Goal: Information Seeking & Learning: Learn about a topic

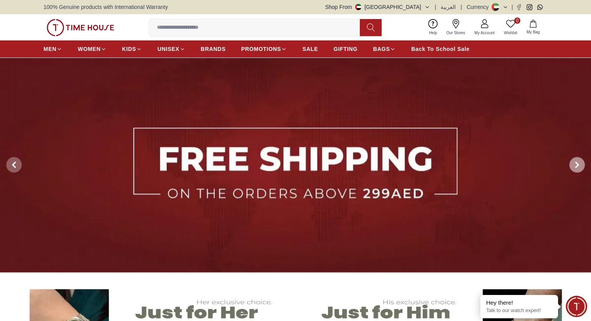
click at [576, 164] on icon at bounding box center [577, 165] width 6 height 6
click at [582, 160] on span at bounding box center [577, 165] width 16 height 16
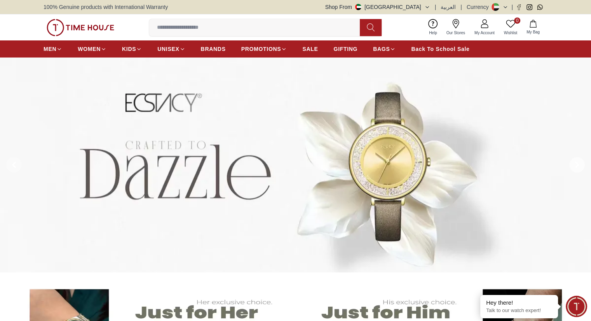
click at [582, 160] on span at bounding box center [577, 165] width 16 height 16
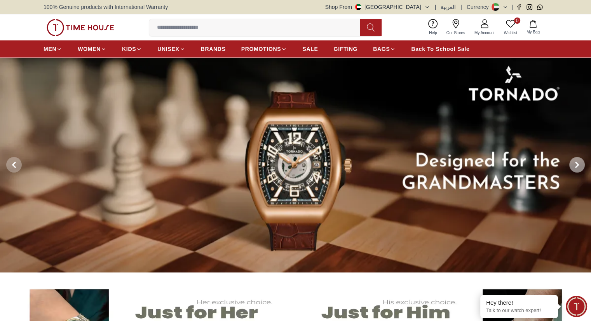
click at [582, 160] on span at bounding box center [577, 165] width 16 height 16
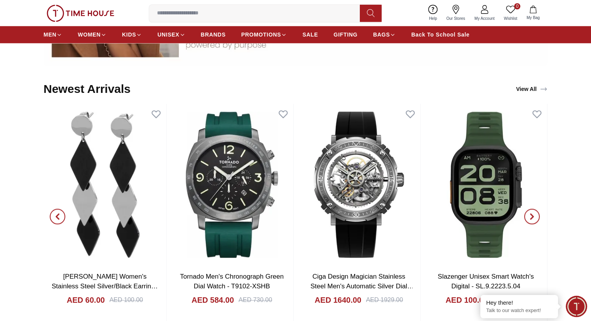
scroll to position [777, 0]
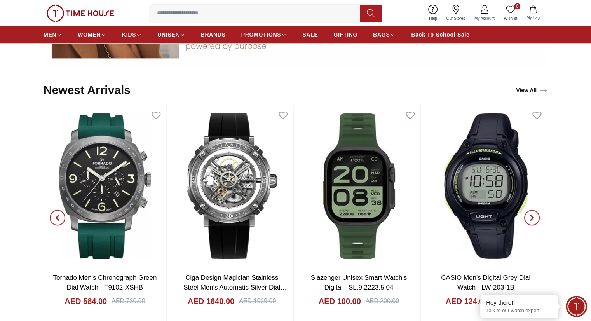
click at [56, 214] on icon "button" at bounding box center [57, 217] width 6 height 6
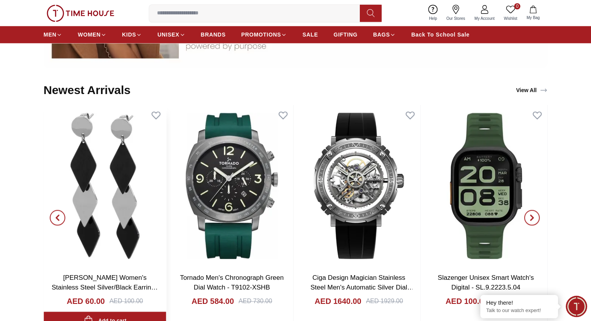
click at [93, 191] on img at bounding box center [105, 185] width 123 height 161
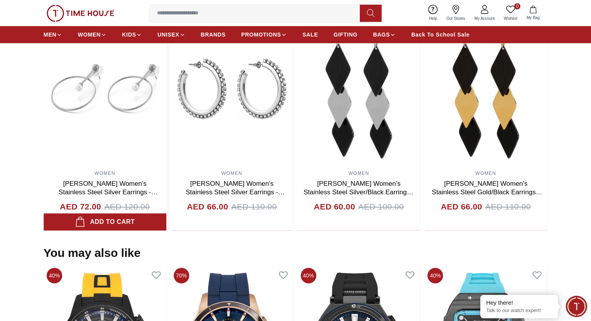
scroll to position [427, 0]
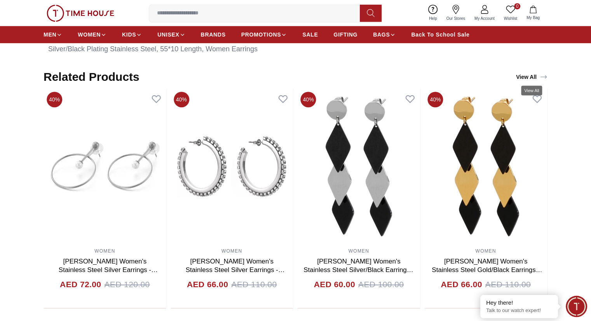
click at [528, 73] on link "View All" at bounding box center [531, 76] width 35 height 11
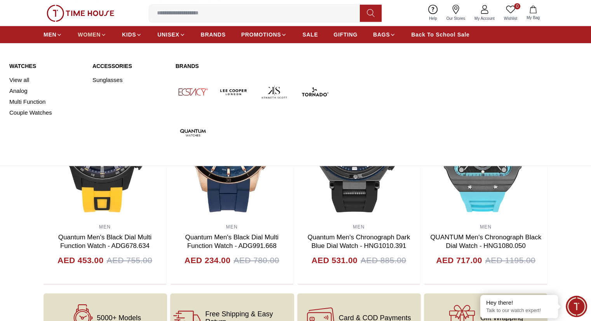
click at [89, 33] on span "WOMEN" at bounding box center [89, 35] width 23 height 8
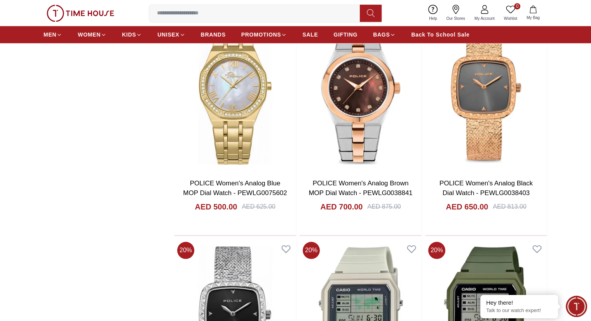
scroll to position [816, 0]
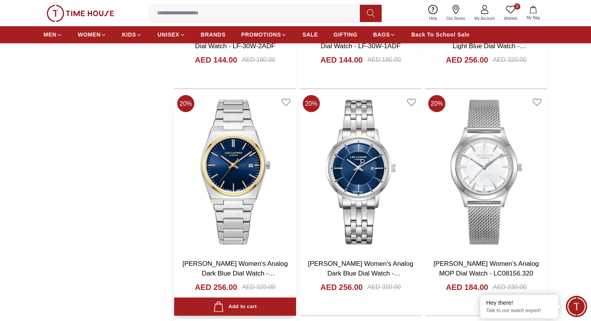
scroll to position [1398, 0]
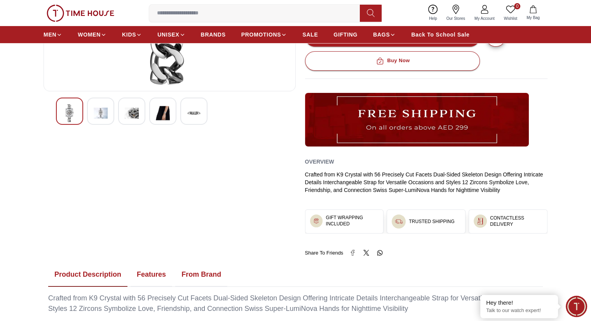
scroll to position [194, 0]
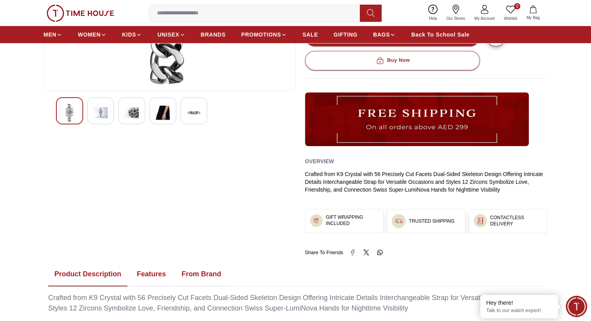
click at [99, 116] on img at bounding box center [101, 113] width 14 height 18
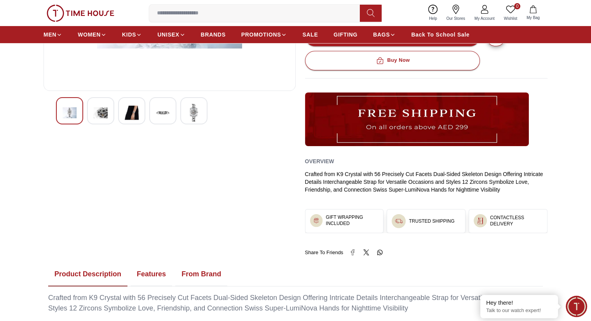
click at [102, 115] on img at bounding box center [101, 113] width 14 height 18
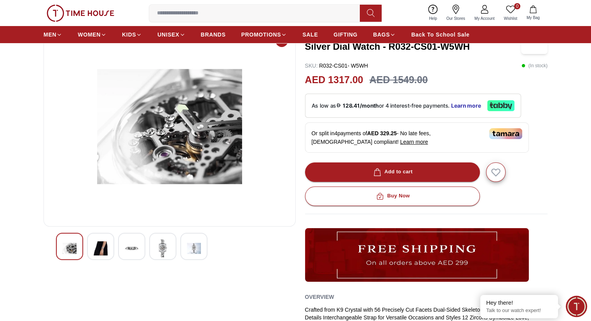
scroll to position [48, 0]
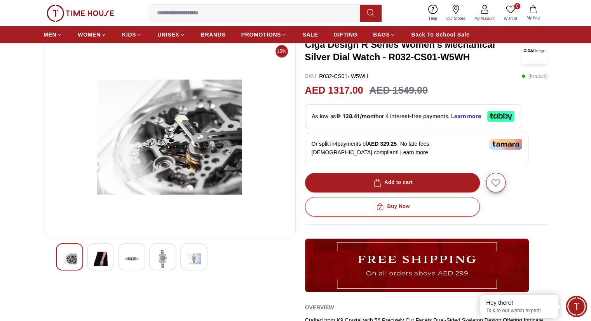
click at [104, 255] on img at bounding box center [101, 259] width 14 height 18
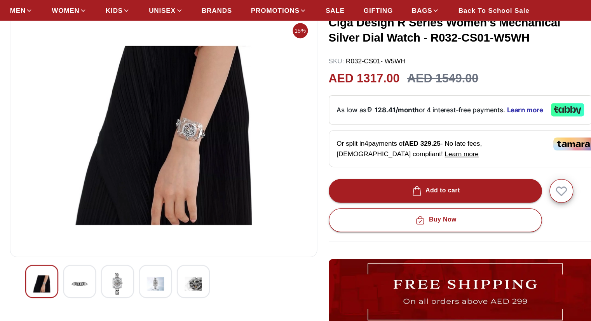
click at [103, 255] on img at bounding box center [101, 259] width 14 height 18
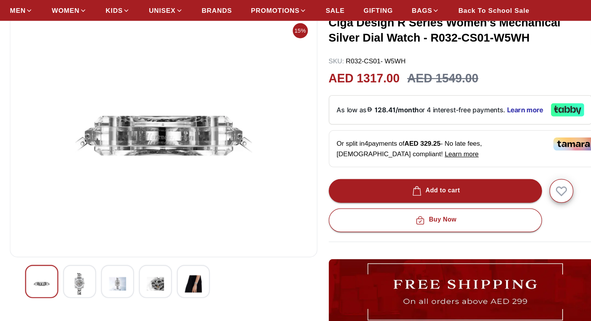
click at [131, 263] on img at bounding box center [132, 259] width 14 height 18
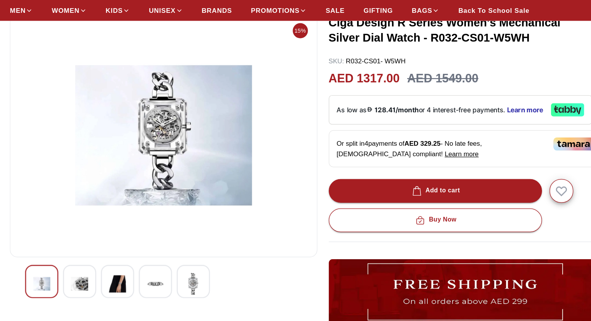
click at [163, 261] on img at bounding box center [163, 259] width 14 height 18
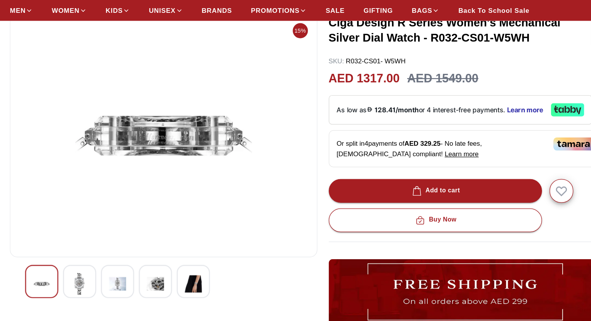
click at [163, 261] on img at bounding box center [163, 259] width 14 height 18
